Goal: Task Accomplishment & Management: Manage account settings

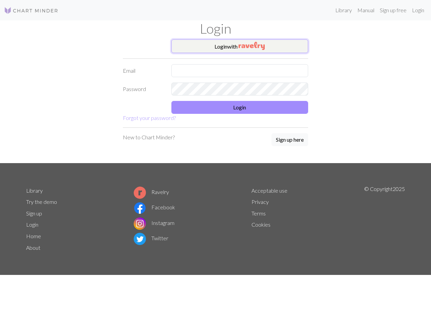
drag, startPoint x: 0, startPoint y: 0, endPoint x: 251, endPoint y: 44, distance: 254.9
click at [251, 44] on img "button" at bounding box center [252, 46] width 26 height 8
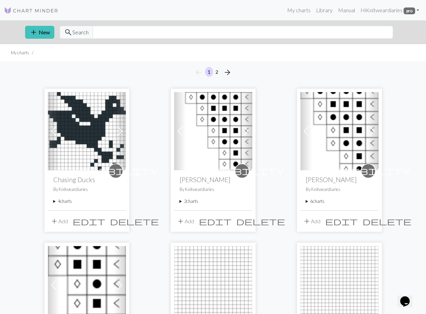
click at [52, 201] on div "visibility Chasing Ducks By Knitweardiaries 4 charts Chasing Ducks delete Copy …" at bounding box center [87, 190] width 78 height 40
click at [54, 200] on summary "4 charts" at bounding box center [86, 201] width 67 height 6
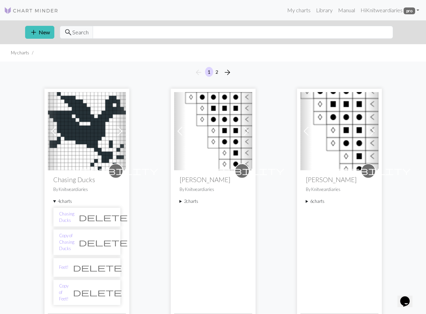
scroll to position [34, 0]
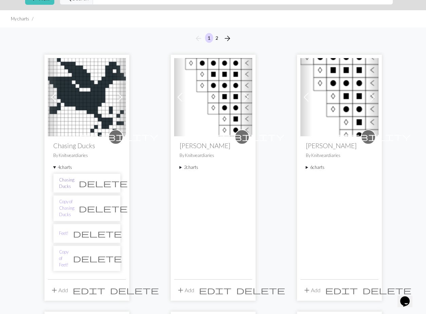
click at [74, 184] on link "Chasing Ducks" at bounding box center [66, 182] width 15 height 13
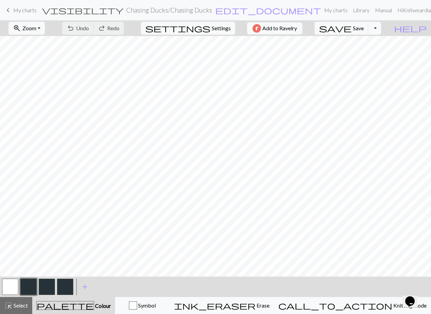
click at [36, 287] on button "button" at bounding box center [28, 286] width 16 height 16
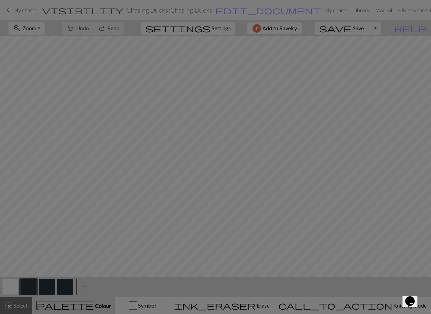
click at [36, 287] on div "Edit colour Name CC1 Use advanced picker Reorder arrow_back Move left arrow_for…" at bounding box center [215, 157] width 431 height 314
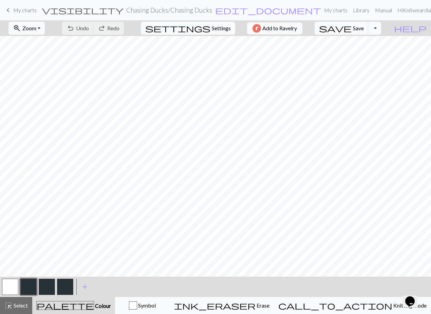
click at [36, 287] on button "button" at bounding box center [28, 286] width 16 height 16
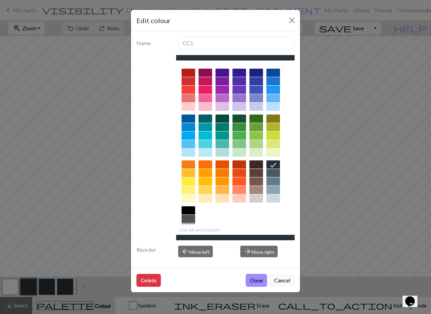
click at [190, 217] on div at bounding box center [189, 218] width 14 height 8
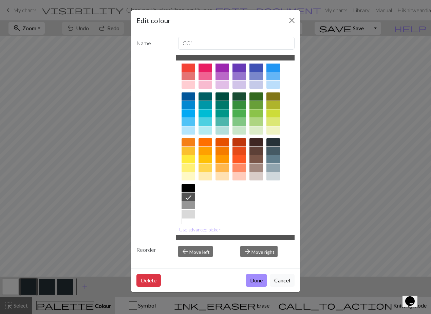
scroll to position [32, 0]
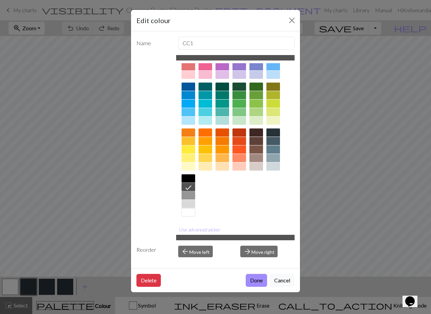
click at [188, 197] on div at bounding box center [189, 195] width 14 height 8
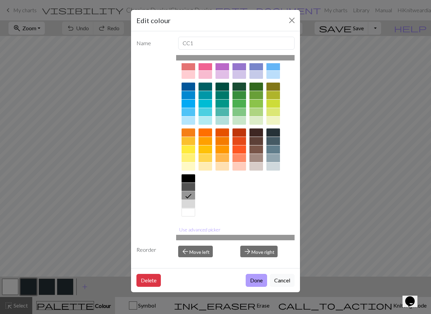
click at [254, 280] on button "Done" at bounding box center [256, 280] width 21 height 13
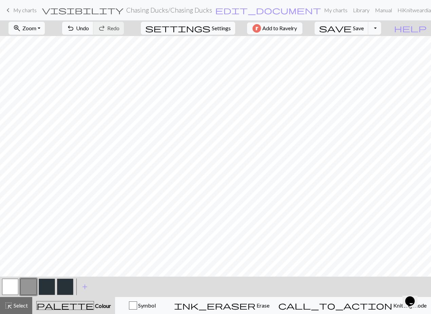
click at [70, 283] on button "button" at bounding box center [65, 286] width 16 height 16
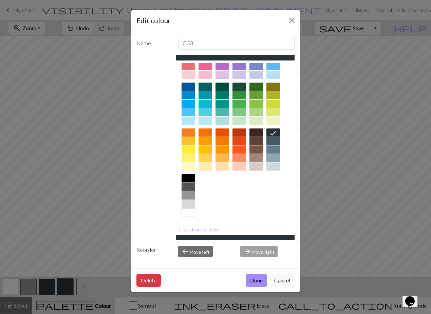
click at [187, 197] on div at bounding box center [189, 195] width 14 height 8
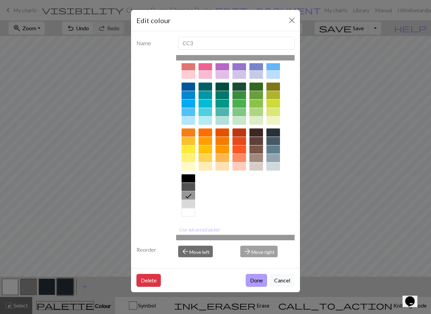
click at [255, 280] on button "Done" at bounding box center [256, 280] width 21 height 13
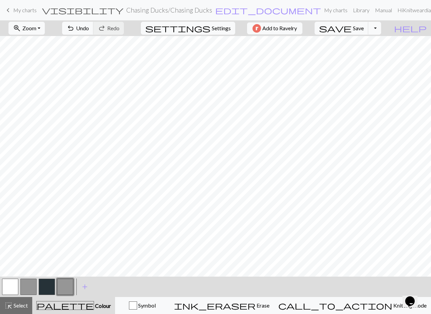
click at [50, 288] on button "button" at bounding box center [47, 286] width 16 height 16
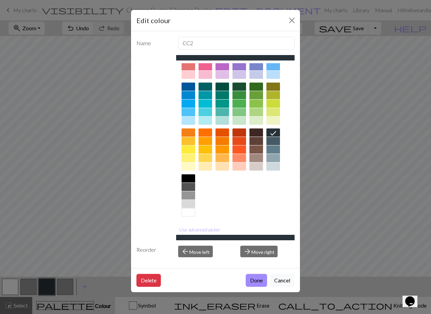
click at [187, 193] on div at bounding box center [189, 195] width 14 height 8
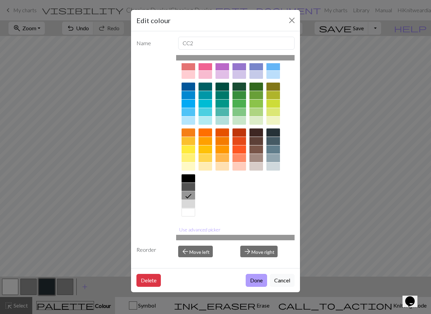
click at [255, 283] on button "Done" at bounding box center [256, 280] width 21 height 13
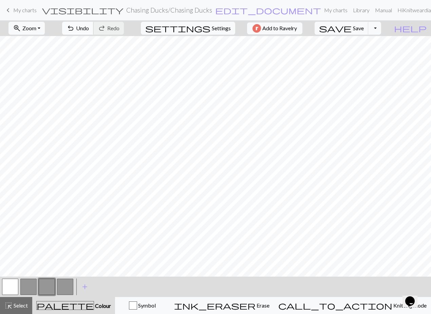
click at [89, 30] on span "Undo" at bounding box center [82, 28] width 13 height 6
click at [364, 26] on span "Save" at bounding box center [358, 28] width 11 height 6
click at [21, 12] on span "My charts" at bounding box center [24, 10] width 23 height 6
